Goal: Information Seeking & Learning: Learn about a topic

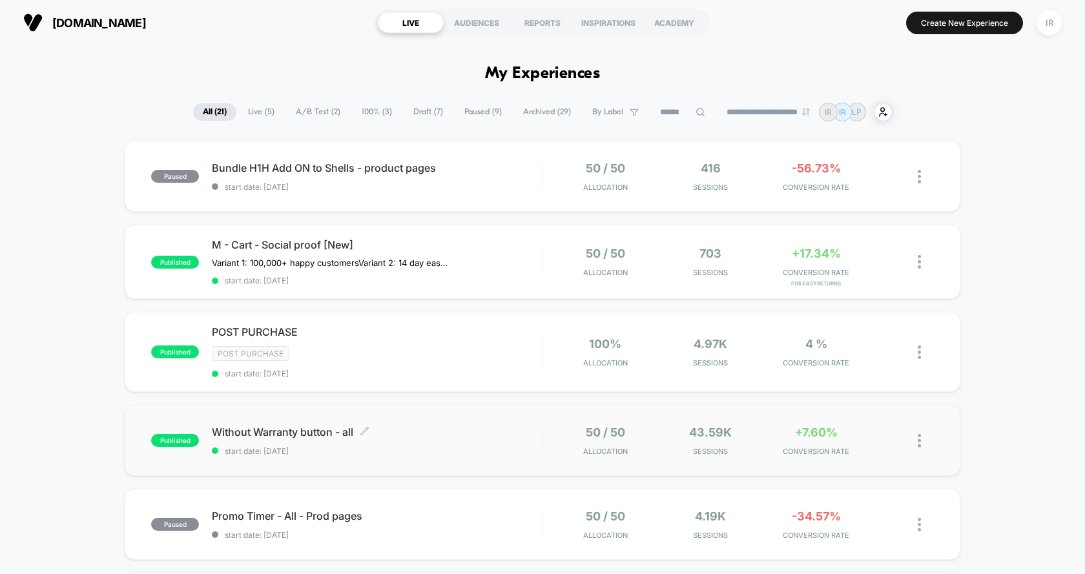
drag, startPoint x: 471, startPoint y: 267, endPoint x: 493, endPoint y: 445, distance: 179.0
click at [508, 451] on span "start date: [DATE]" at bounding box center [377, 451] width 330 height 10
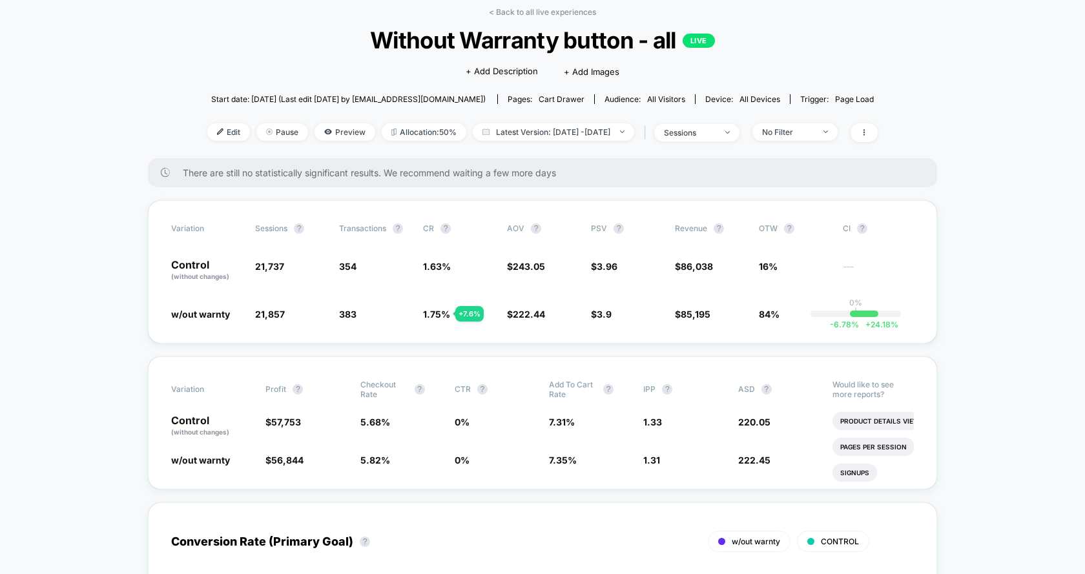
scroll to position [60, 0]
click at [559, 22] on div "< Back to all live experiences Without Warranty button - all LIVE Click to edit…" at bounding box center [542, 82] width 670 height 151
click at [567, 8] on link "< Back to all live experiences" at bounding box center [542, 12] width 107 height 10
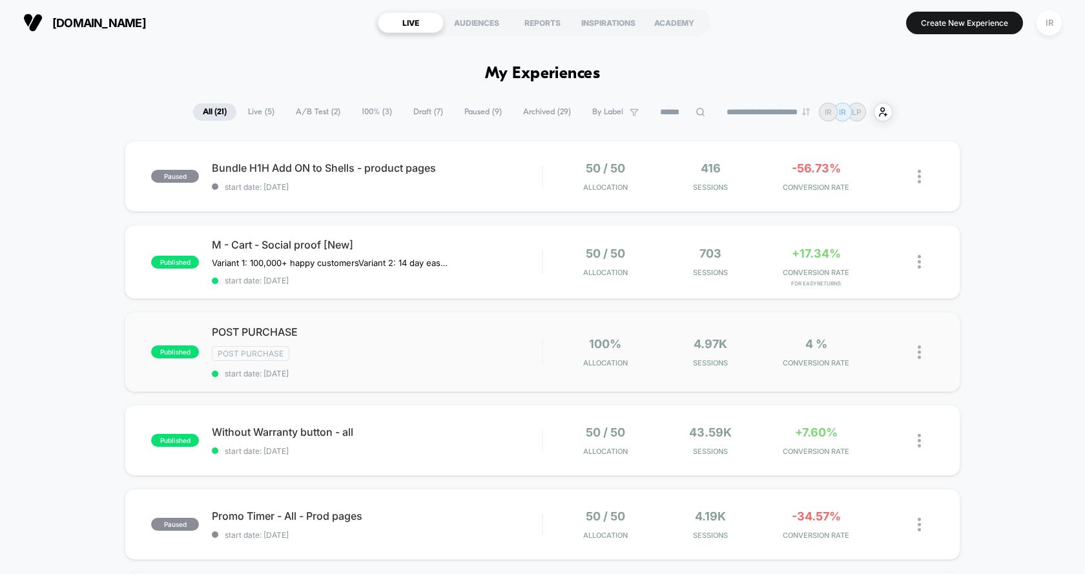
scroll to position [76, 0]
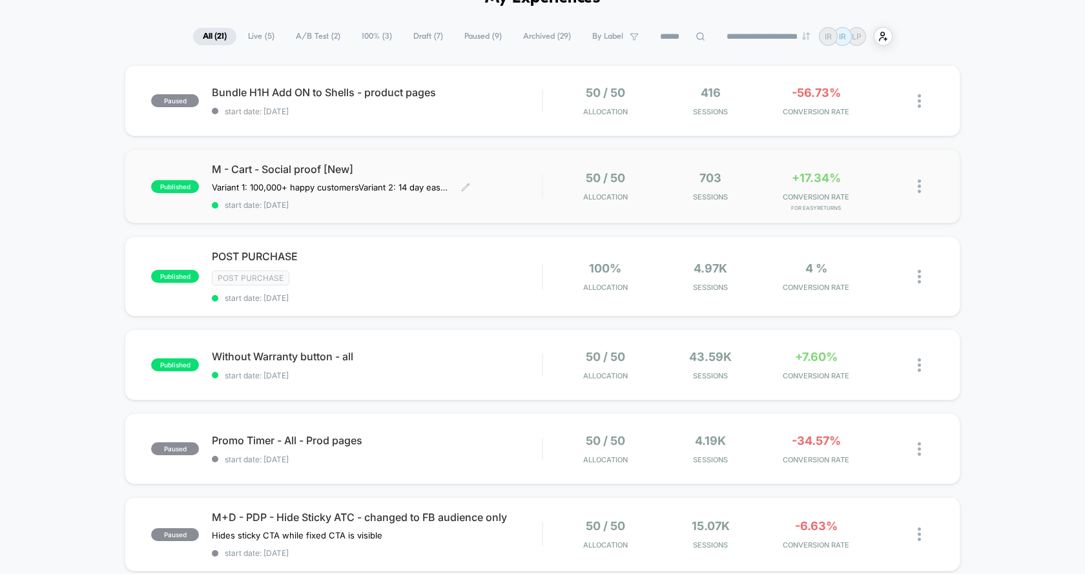
click at [508, 197] on div "M - Cart - Social proof [New] Variant 1: 100,000+ happy customers Variant 2: 14…" at bounding box center [377, 186] width 330 height 47
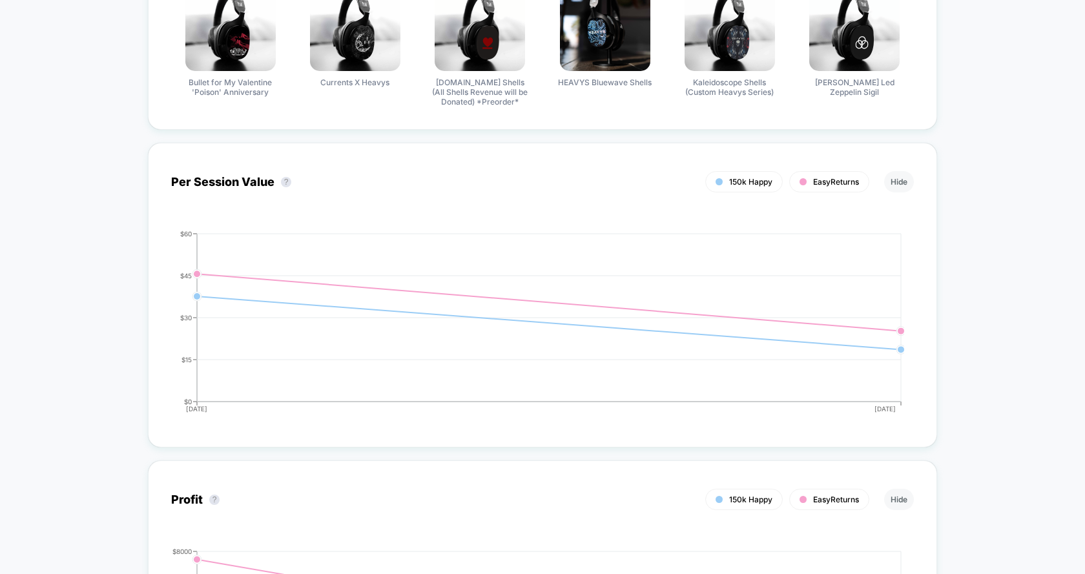
scroll to position [1158, 0]
